Goal: Task Accomplishment & Management: Use online tool/utility

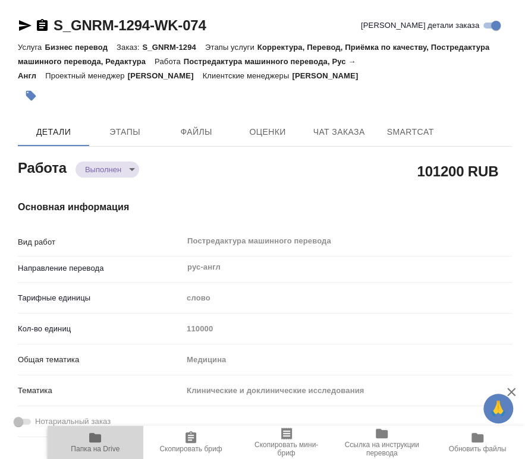
click at [108, 442] on span "Папка на Drive" at bounding box center [95, 442] width 81 height 23
